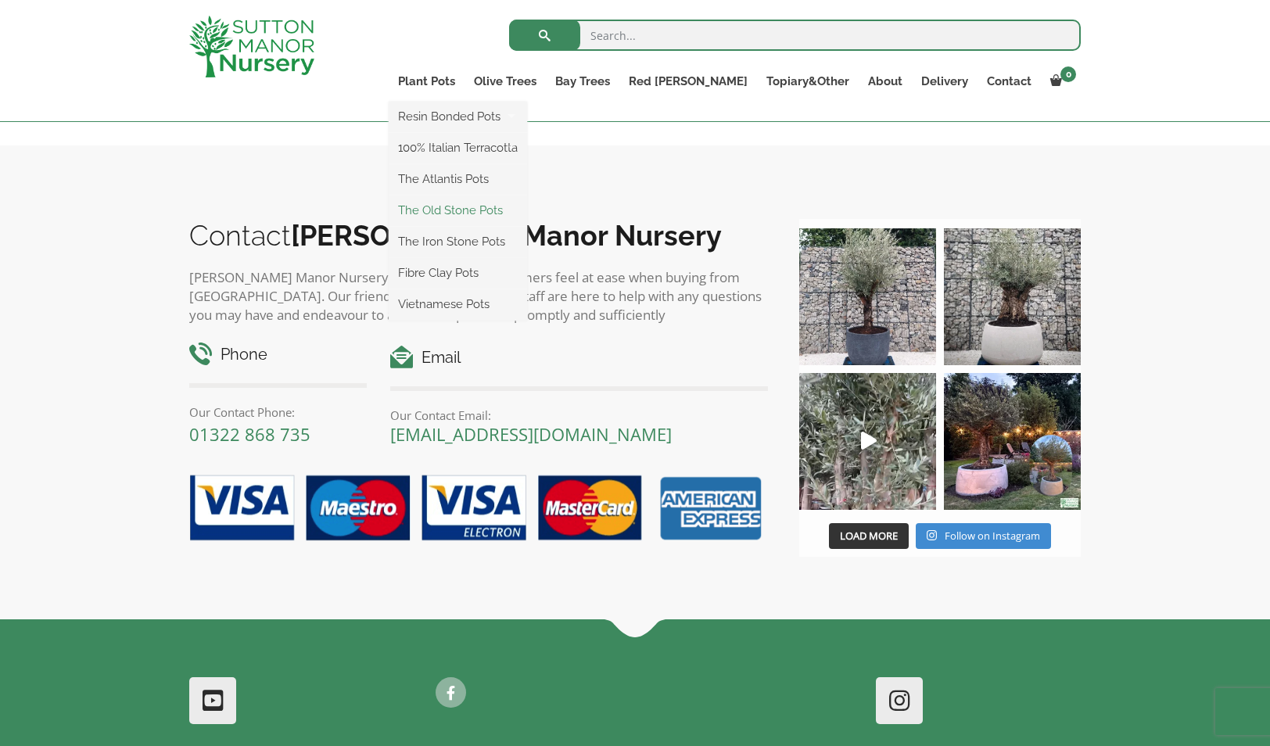
click at [504, 209] on link "The Old Stone Pots" at bounding box center [458, 210] width 138 height 23
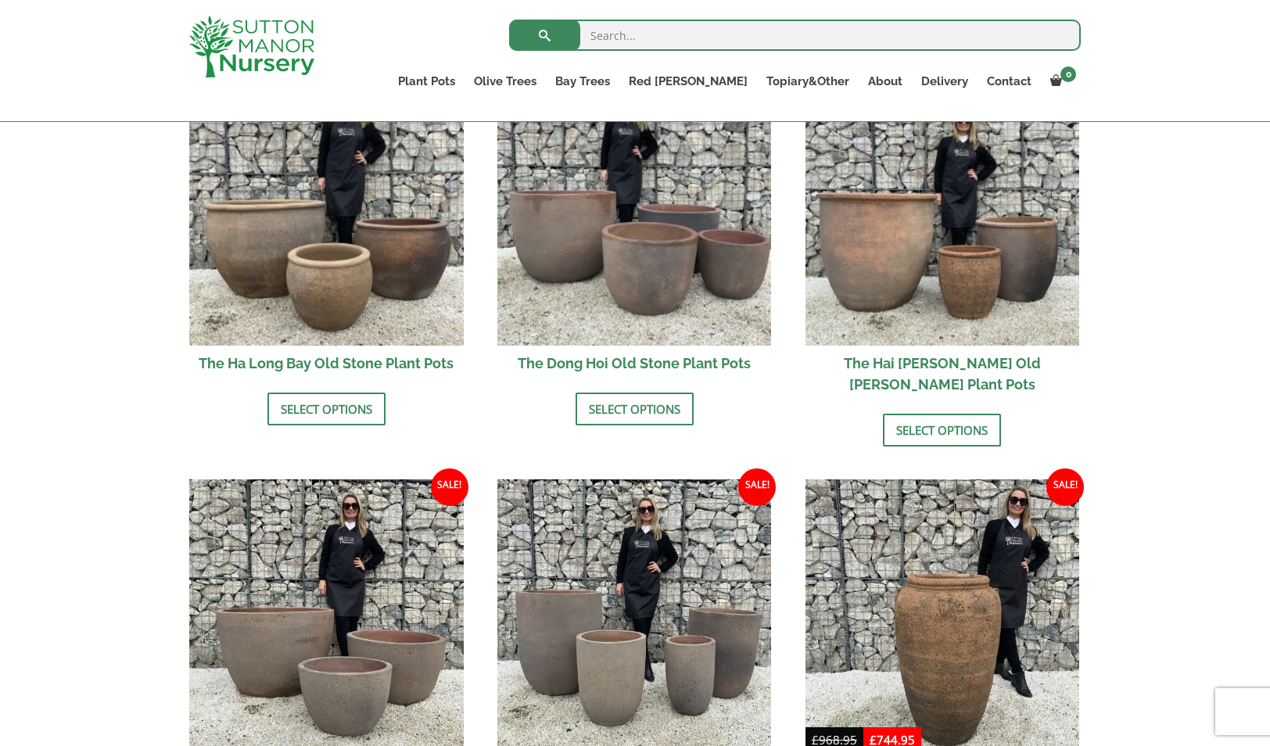
scroll to position [619, 0]
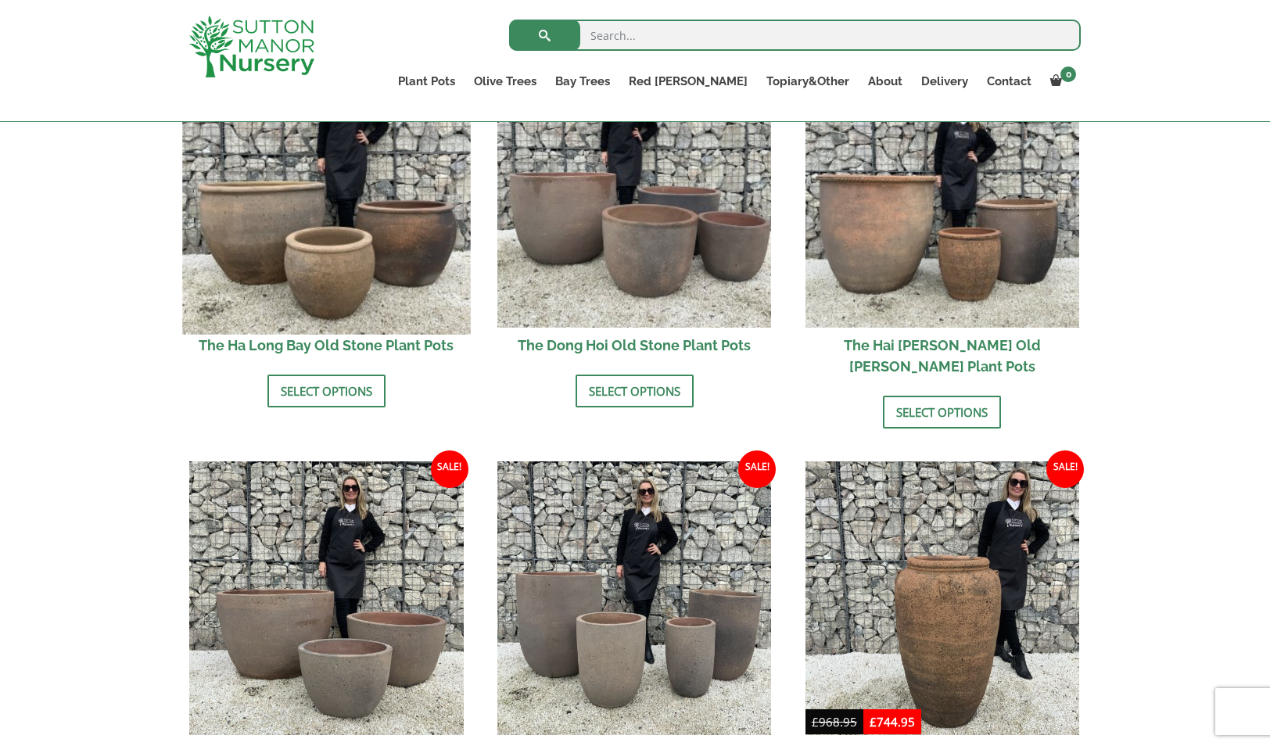
click at [337, 217] on img at bounding box center [326, 190] width 288 height 288
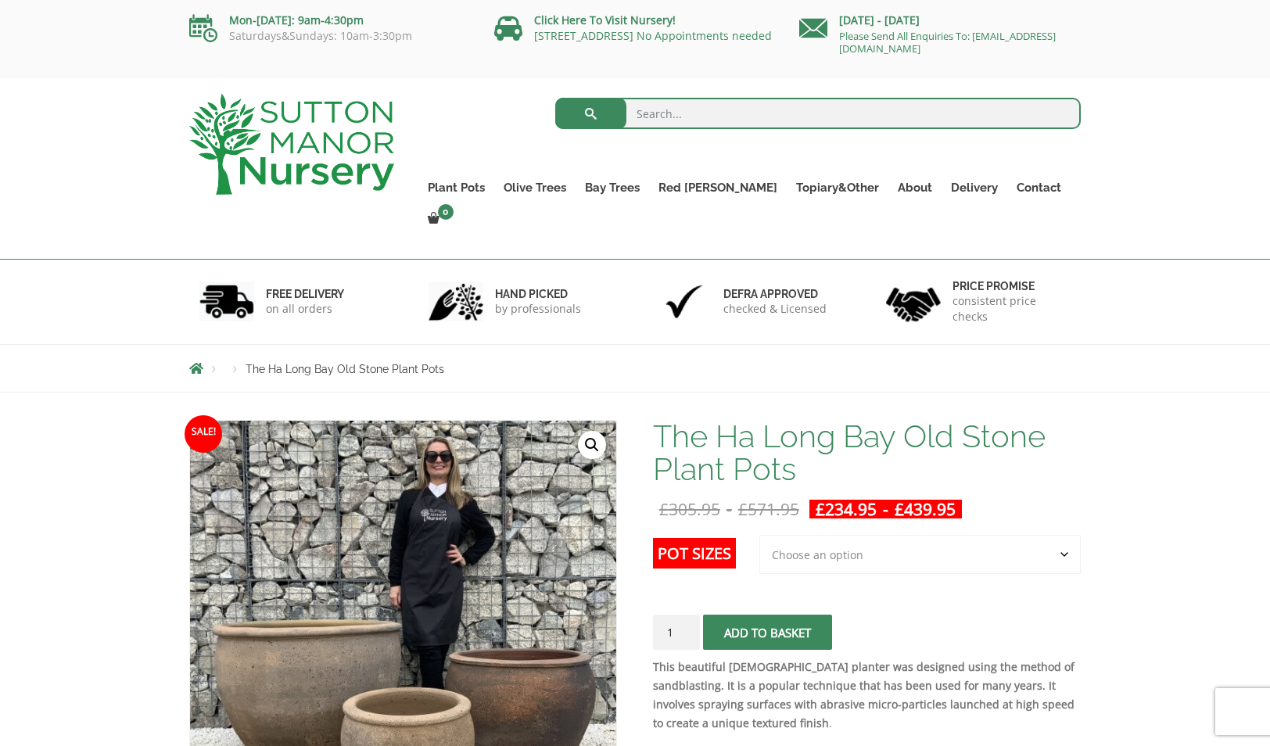
scroll to position [138, 0]
